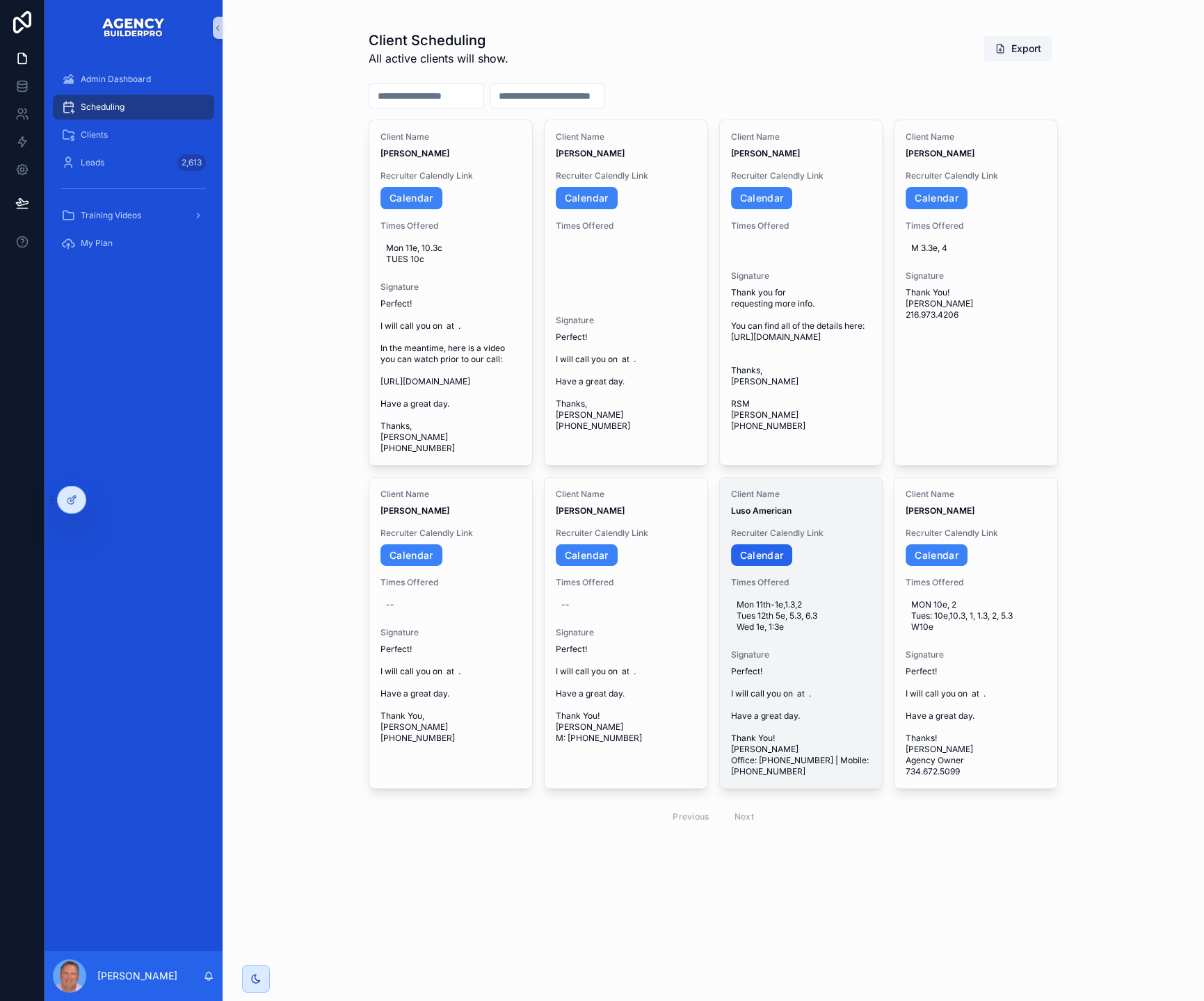
click at [789, 566] on link "Calendar" at bounding box center [762, 556] width 62 height 22
click at [865, 728] on icon "scrollable content" at bounding box center [860, 722] width 11 height 11
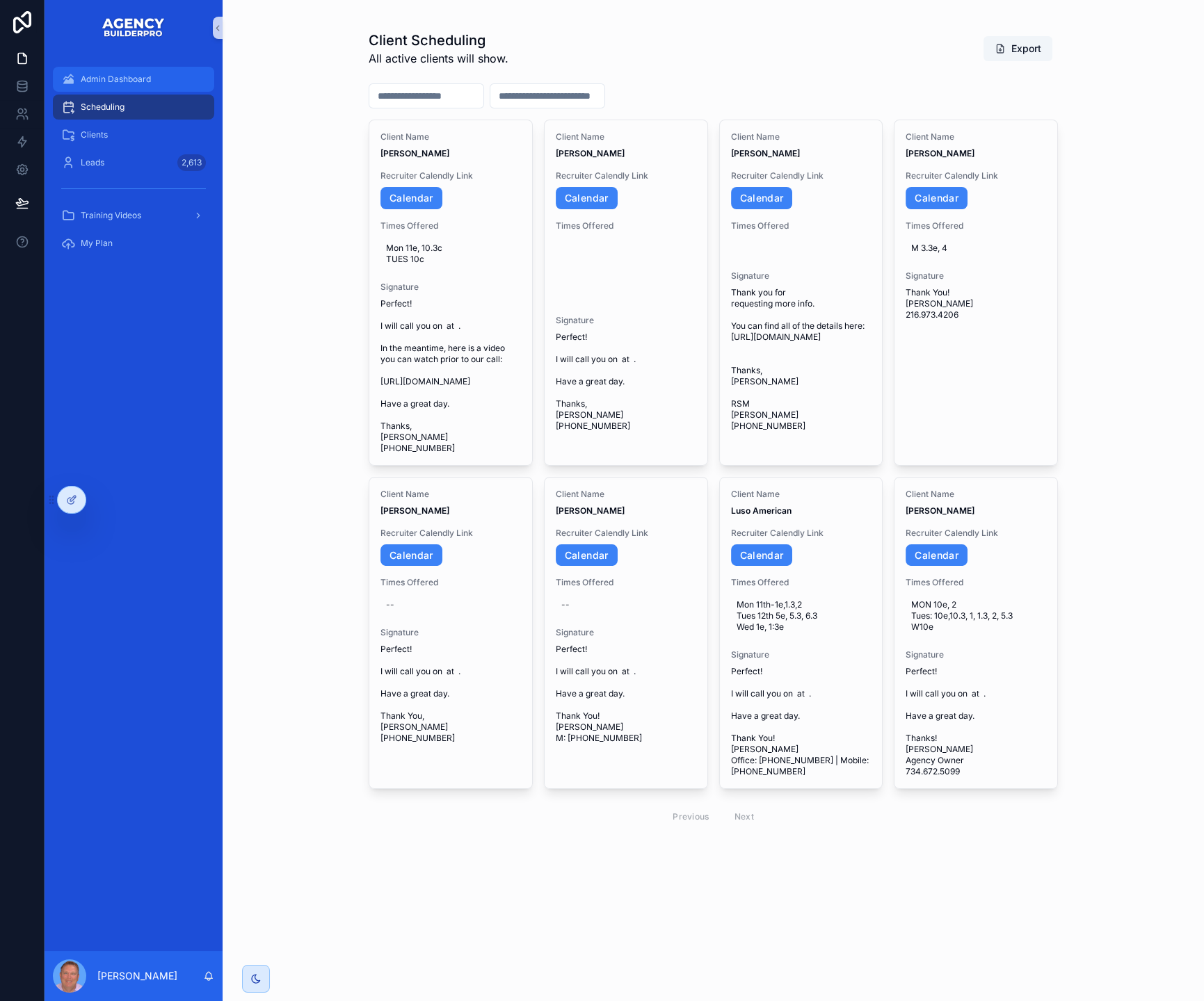
click at [141, 85] on span "Admin Dashboard" at bounding box center [116, 79] width 70 height 11
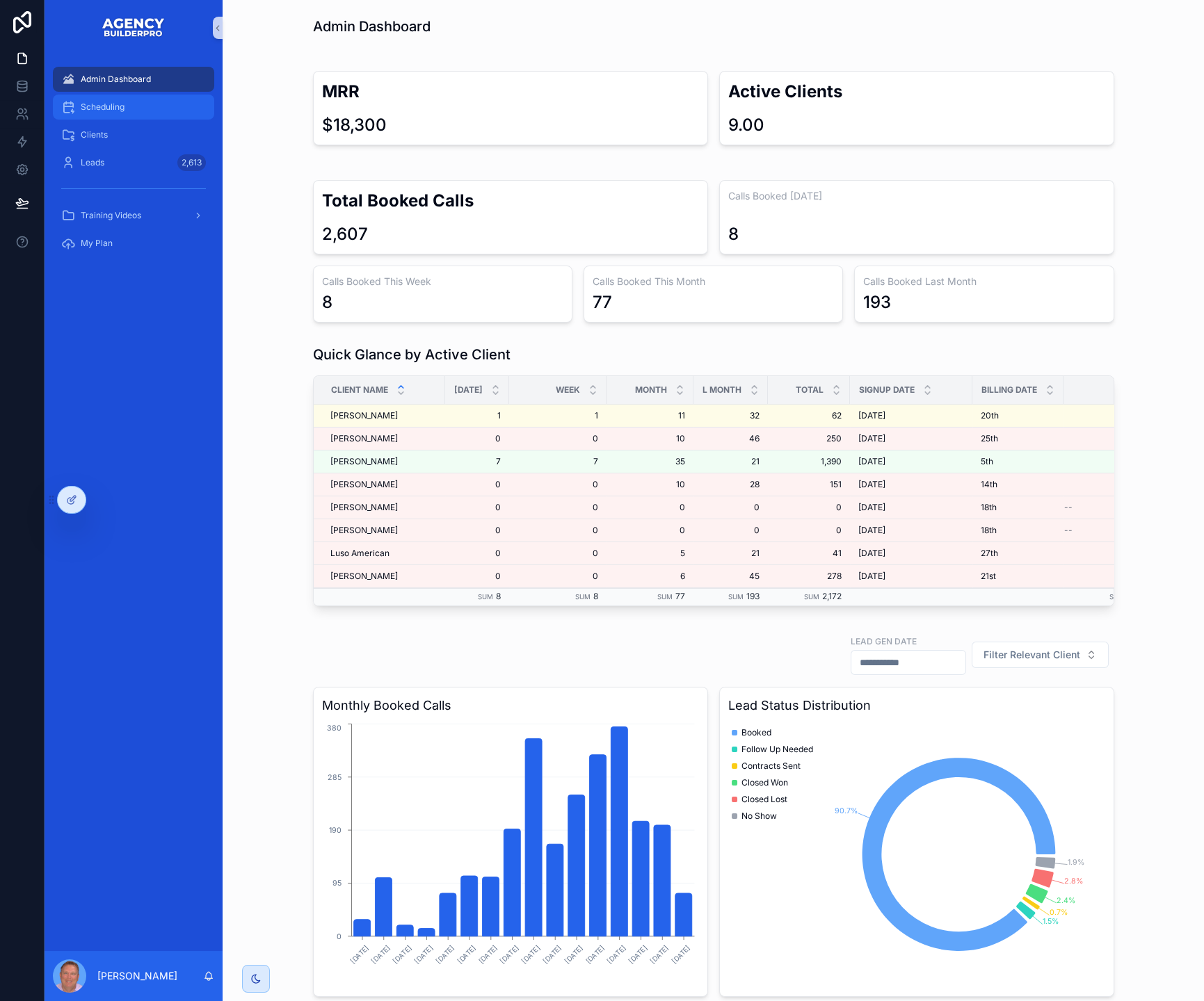
click at [124, 112] on span "Scheduling" at bounding box center [103, 107] width 44 height 11
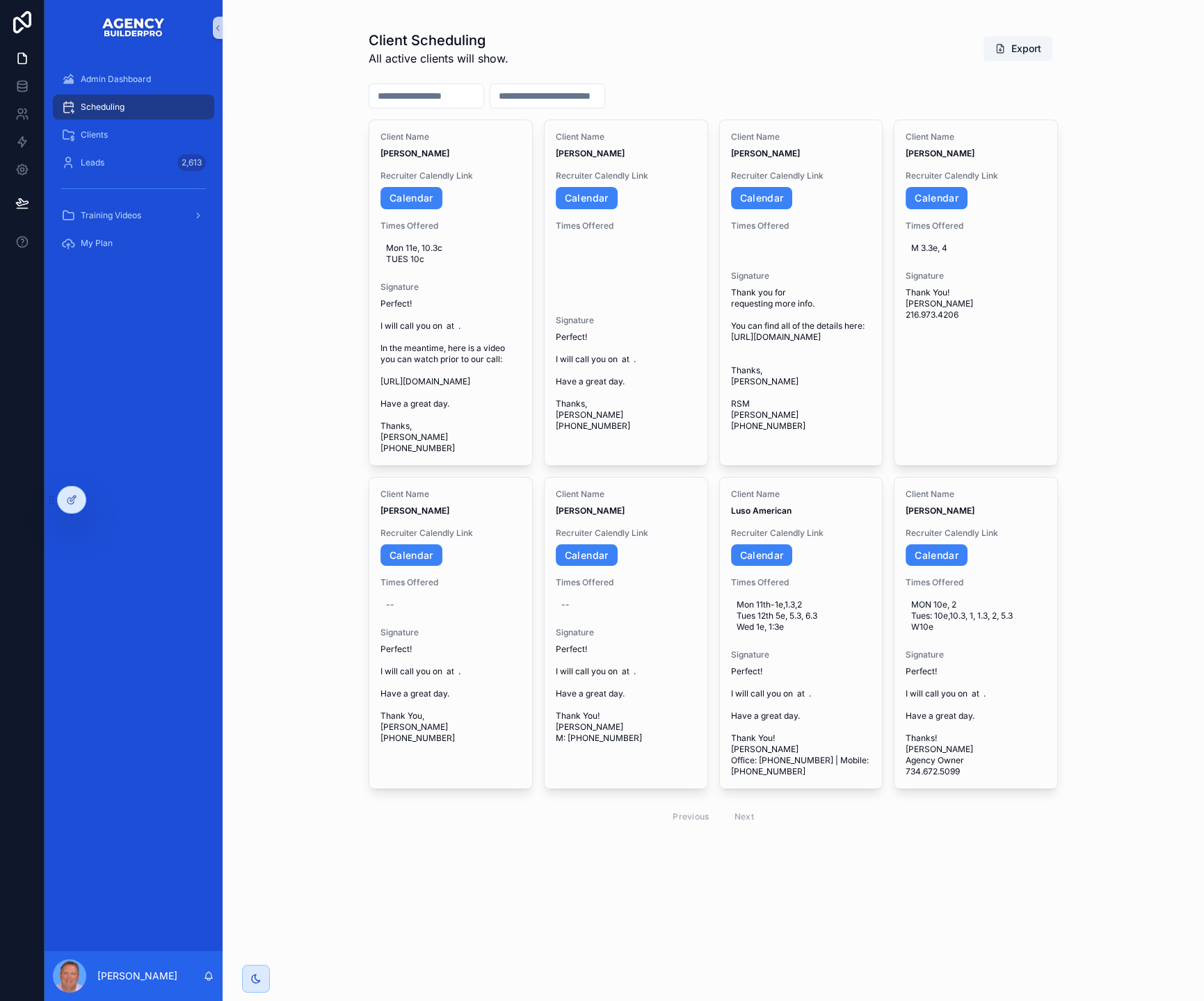
click at [754, 72] on div "Client Scheduling All active clients will show. Export" at bounding box center [713, 51] width 689 height 42
click at [909, 92] on div "scrollable content" at bounding box center [713, 98] width 689 height 42
